Goal: Check status: Check status

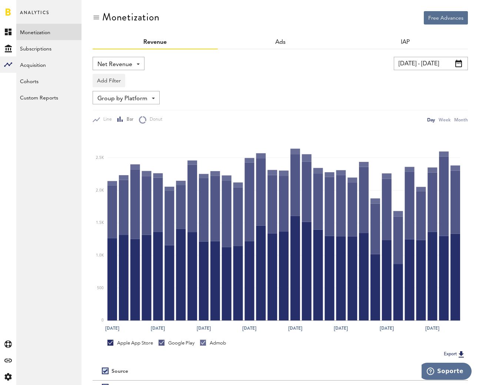
click at [427, 67] on input "30.05.24 - 29.06.24" at bounding box center [431, 63] width 74 height 13
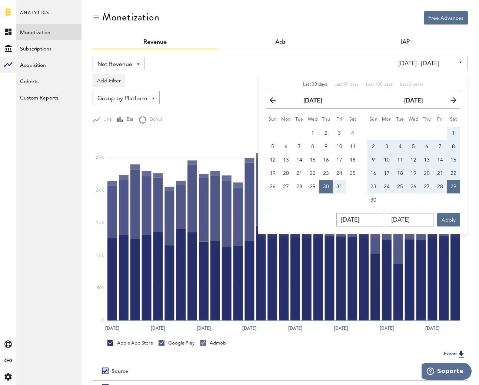
click at [316, 85] on span "Last 30 days" at bounding box center [315, 84] width 24 height 4
type input "03.08.25 - 02.09.25"
type input "03.08.2025"
type input "02.09.2025"
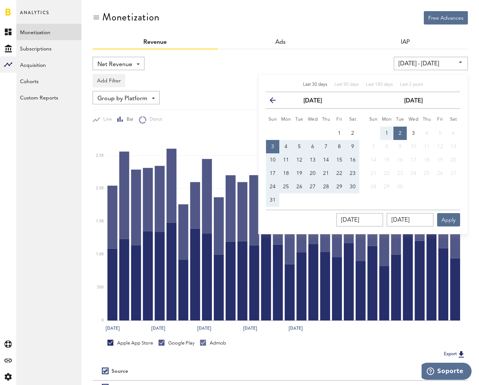
click at [323, 41] on div "Ads" at bounding box center [280, 42] width 125 height 13
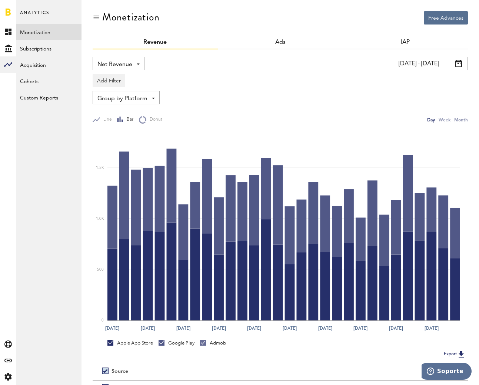
click at [431, 70] on div "Add Filter Platforms Apps" at bounding box center [281, 78] width 376 height 17
click at [430, 62] on input "03.08.25 - 02.09.25" at bounding box center [431, 63] width 74 height 13
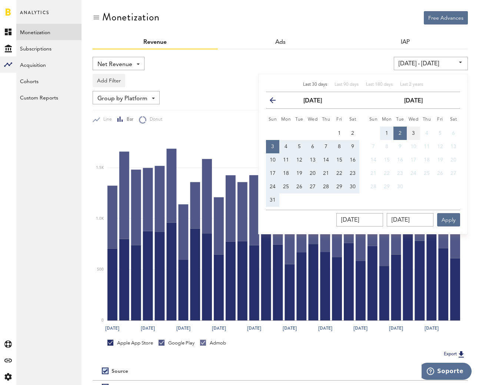
click at [413, 130] on button "3" at bounding box center [413, 132] width 13 height 13
type input "03.08.25 - 03.09.25"
type input "03.09.2025"
click at [449, 217] on button "Apply" at bounding box center [449, 219] width 23 height 13
